Goal: Task Accomplishment & Management: Use online tool/utility

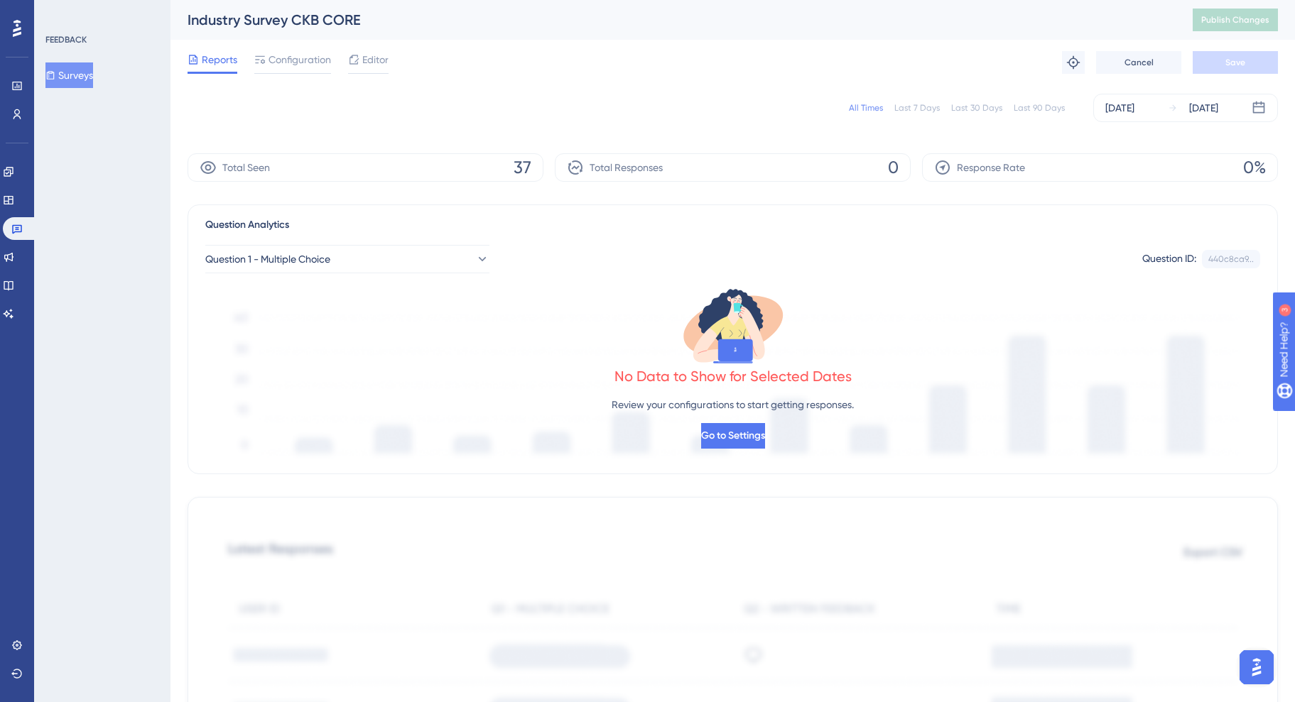
click at [874, 107] on div "All Times" at bounding box center [866, 107] width 34 height 11
click at [77, 72] on button "Surveys" at bounding box center [69, 76] width 48 height 26
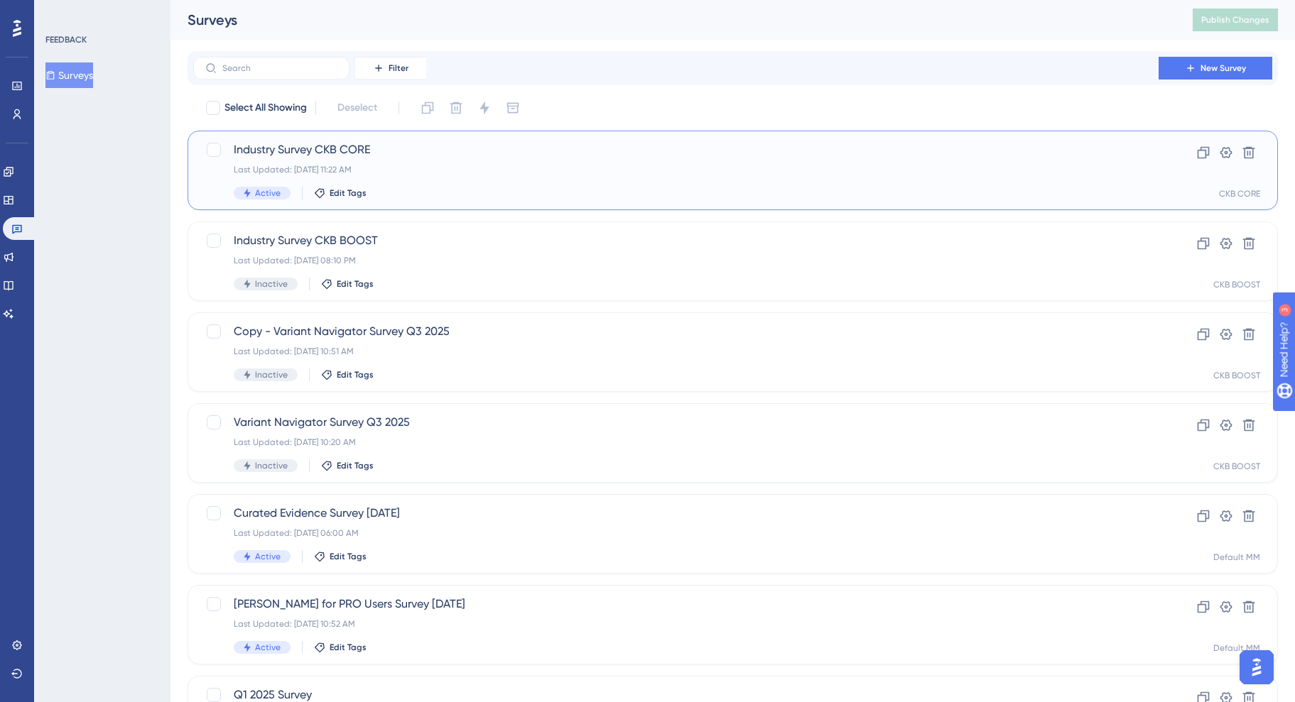
click at [297, 149] on span "Industry Survey CKB CORE" at bounding box center [676, 149] width 884 height 17
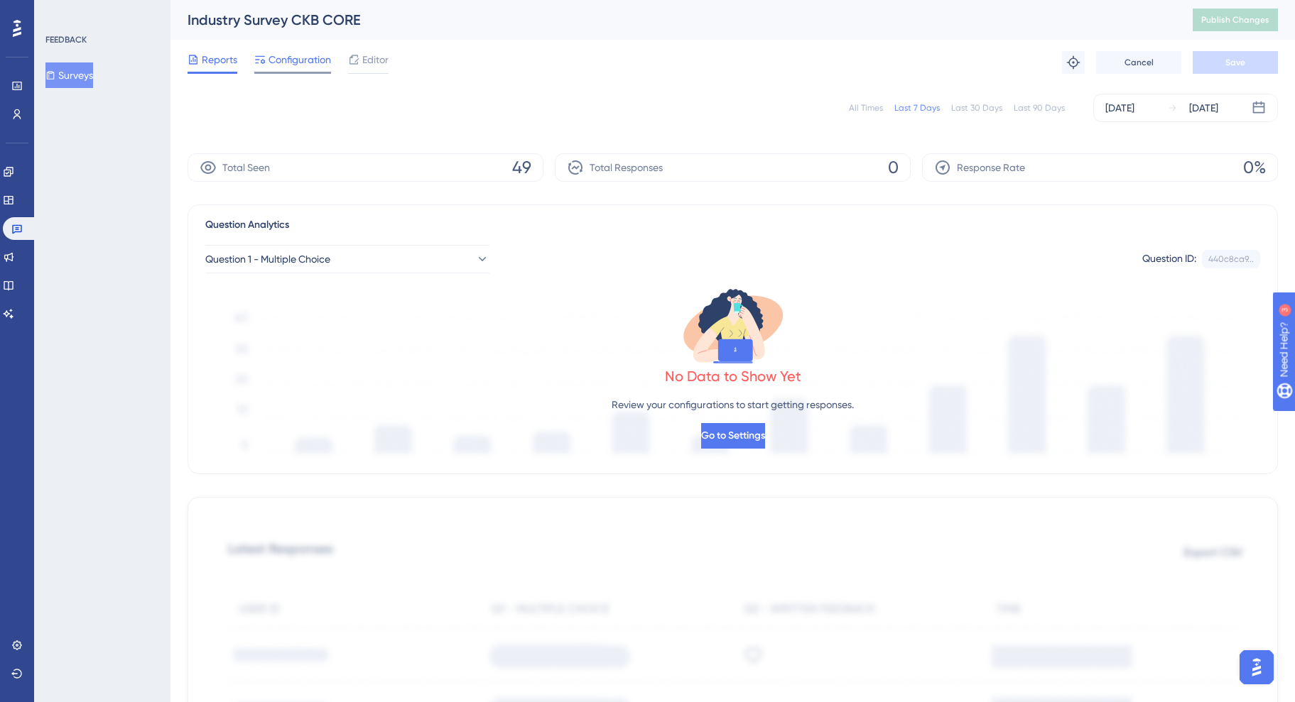
click at [295, 62] on span "Configuration" at bounding box center [299, 59] width 63 height 17
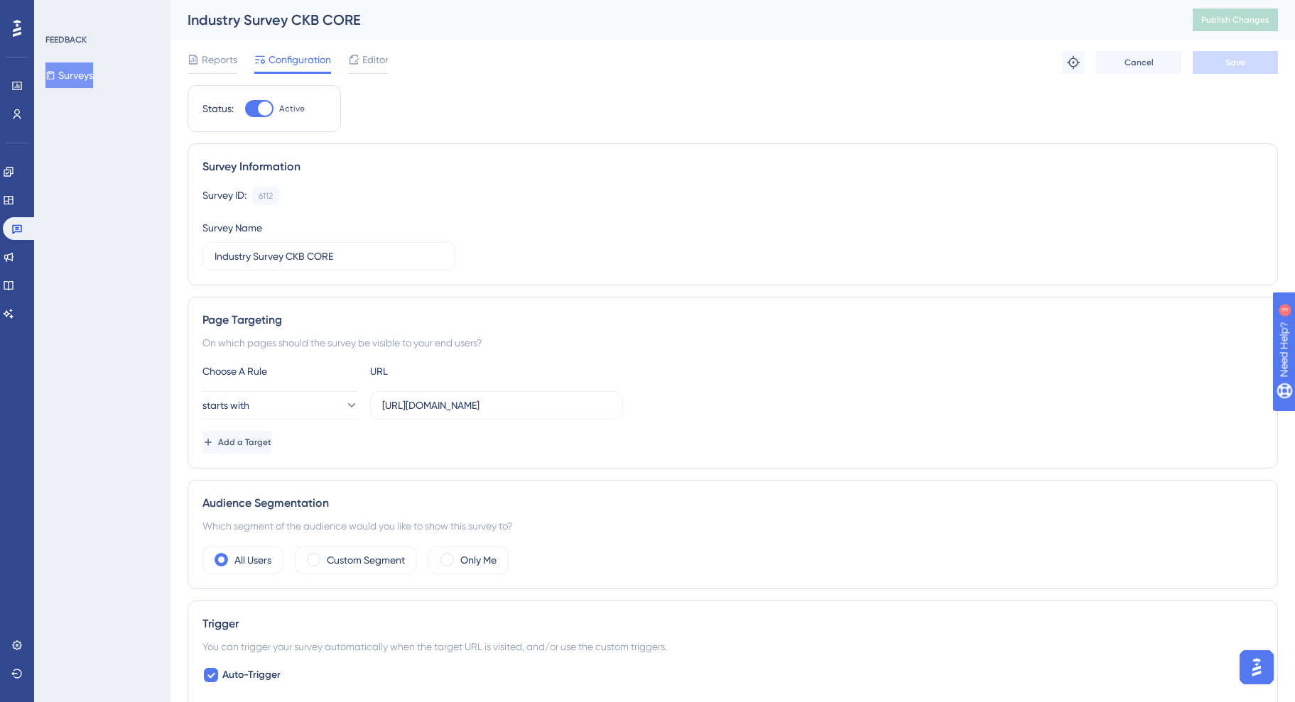
click at [53, 71] on icon at bounding box center [50, 75] width 10 height 10
